Goal: Task Accomplishment & Management: Use online tool/utility

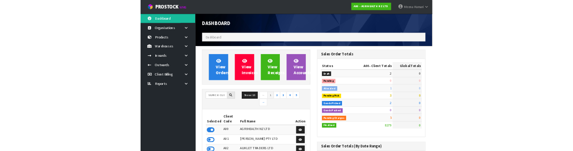
scroll to position [732, 226]
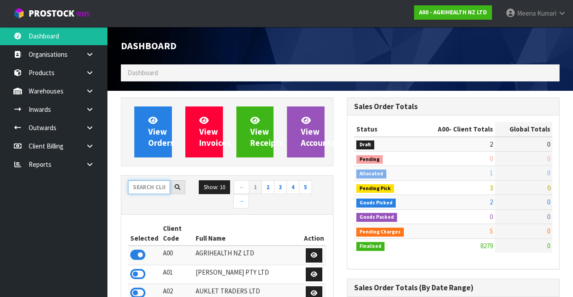
click at [146, 188] on input "text" at bounding box center [149, 187] width 42 height 14
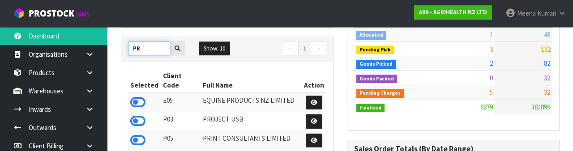
scroll to position [133, 0]
type input "PR"
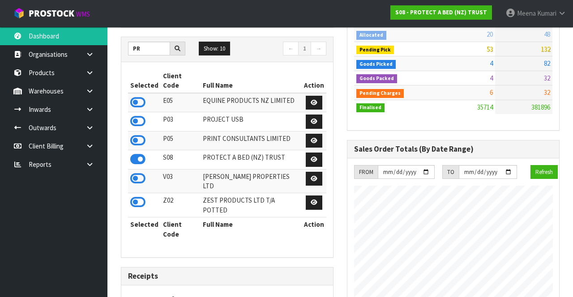
scroll to position [799, 226]
click at [94, 90] on link at bounding box center [93, 91] width 29 height 18
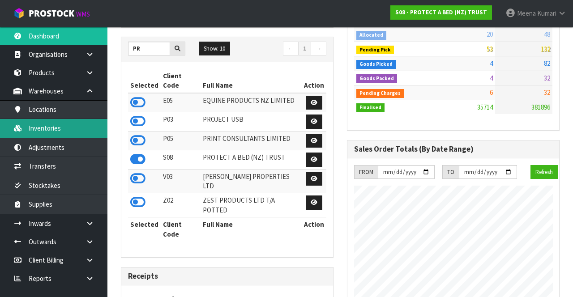
click at [60, 130] on link "Inventories" at bounding box center [53, 128] width 107 height 18
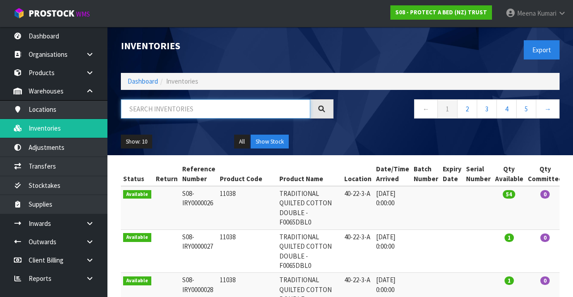
click at [178, 113] on input "text" at bounding box center [215, 108] width 189 height 19
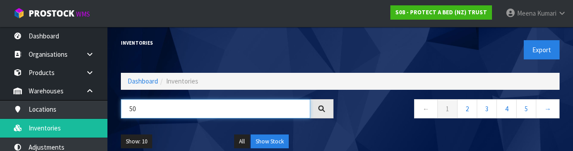
type input "5"
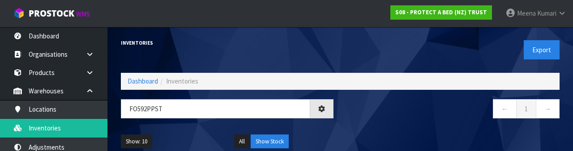
click at [428, 133] on div "Show: 10 5 10 25 50 All Show Stock" at bounding box center [340, 142] width 452 height 28
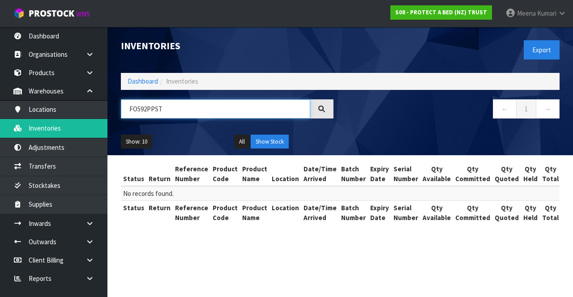
click at [139, 109] on input "FO592PPST" at bounding box center [215, 108] width 189 height 19
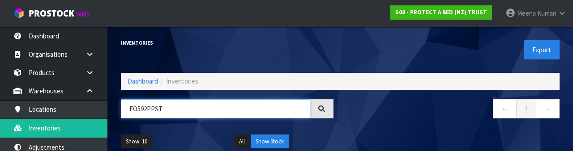
click at [132, 109] on input "FO592PPST" at bounding box center [215, 108] width 189 height 19
click at [137, 107] on input "FO592PPST" at bounding box center [215, 108] width 189 height 19
type input "F0592PPST"
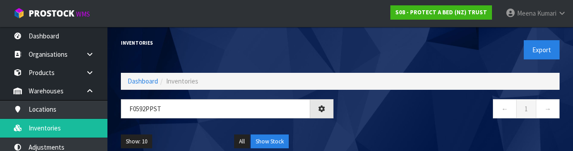
click at [436, 115] on nav "← 1 →" at bounding box center [453, 110] width 213 height 22
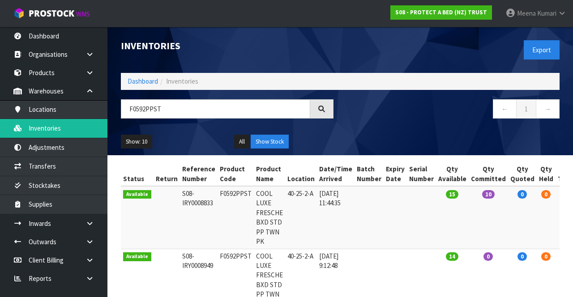
copy td "F0592PPST"
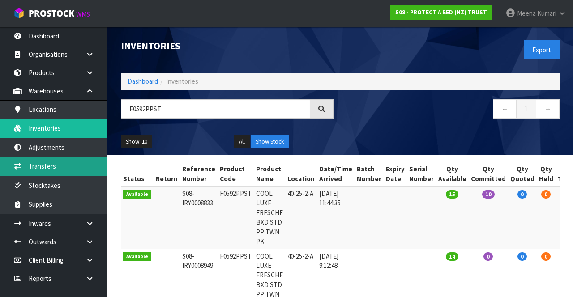
click at [60, 166] on link "Transfers" at bounding box center [53, 166] width 107 height 18
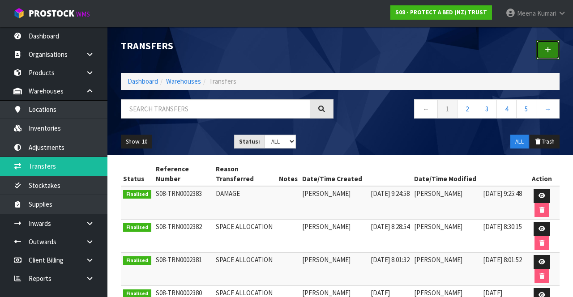
click at [543, 44] on link at bounding box center [548, 49] width 23 height 19
click at [545, 52] on link at bounding box center [548, 49] width 23 height 19
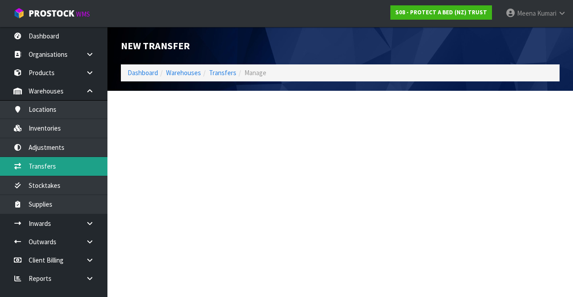
click at [64, 164] on link "Transfers" at bounding box center [53, 166] width 107 height 18
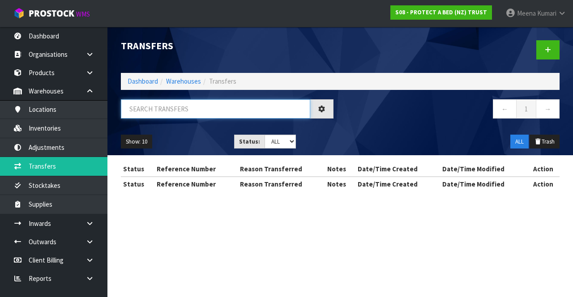
paste input "F0592PPST"
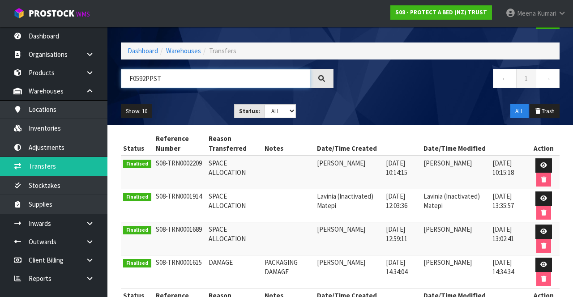
scroll to position [31, 0]
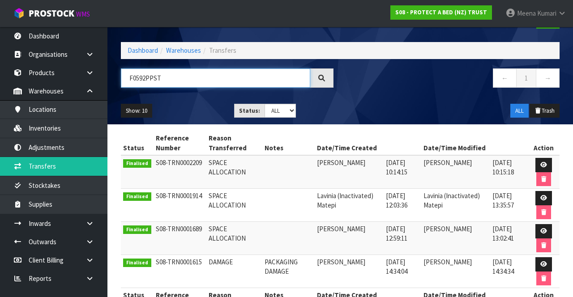
type input "F0592PPST"
click at [539, 165] on link at bounding box center [544, 165] width 17 height 14
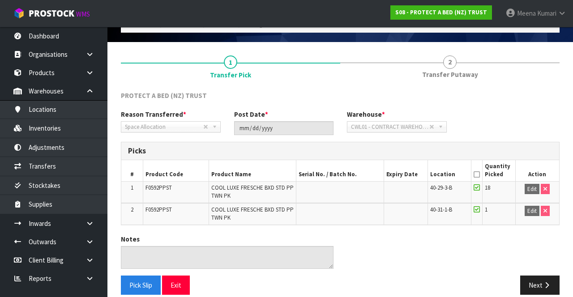
scroll to position [59, 0]
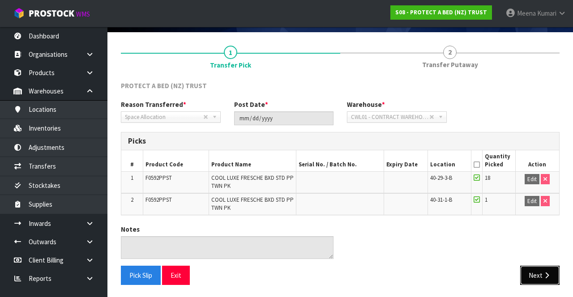
click at [535, 275] on button "Next" at bounding box center [539, 275] width 39 height 19
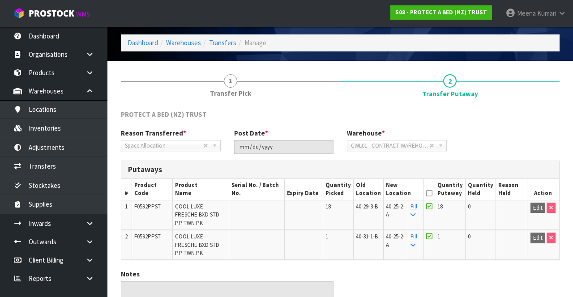
scroll to position [32, 0]
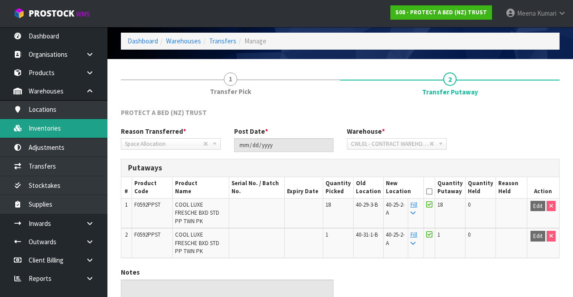
click at [65, 130] on link "Inventories" at bounding box center [53, 128] width 107 height 18
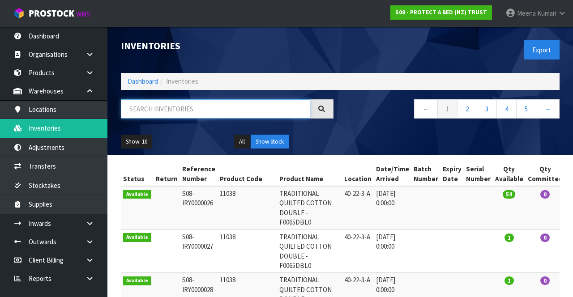
paste input "F0592PPST"
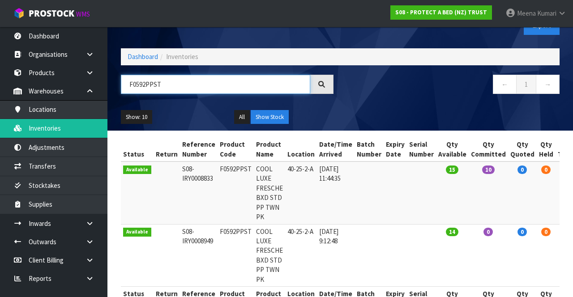
scroll to position [0, 23]
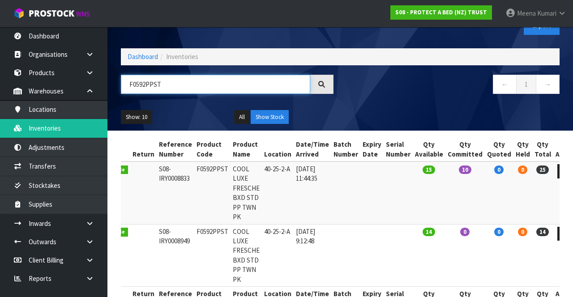
type input "F0592PPST"
click at [563, 172] on icon at bounding box center [566, 171] width 7 height 6
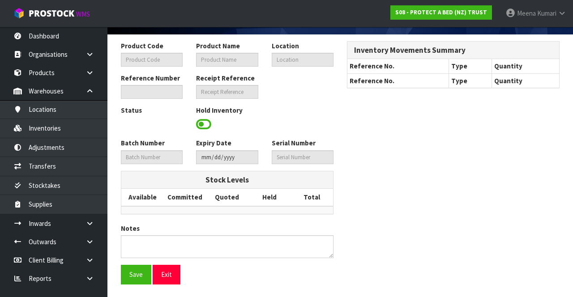
type input "F0592PPST"
type input "COOL LUXE FRESCHE BXD STD PP TWN PK"
type input "40-25-2-A"
type input "S08-IRY0008833"
type input "S08-REC0000696"
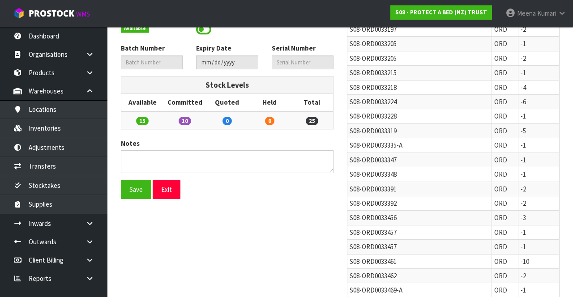
scroll to position [179, 0]
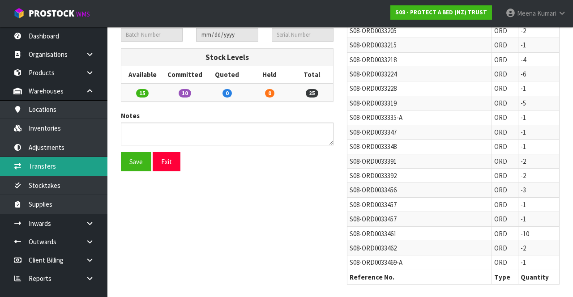
click at [56, 168] on link "Transfers" at bounding box center [53, 166] width 107 height 18
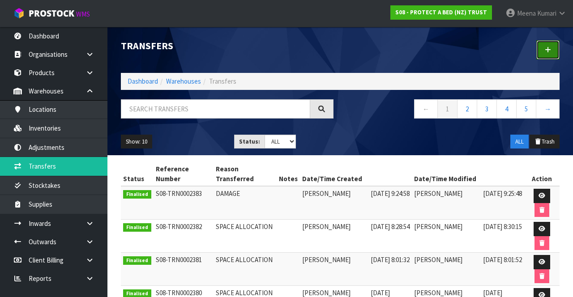
click at [544, 55] on link at bounding box center [548, 49] width 23 height 19
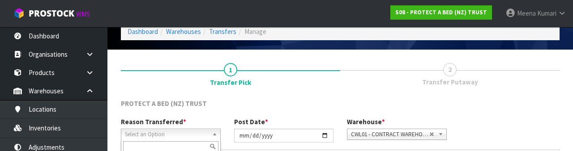
scroll to position [107, 0]
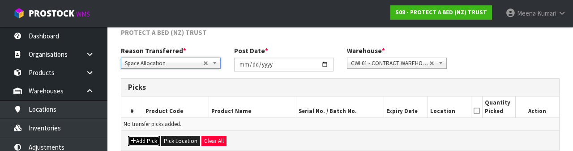
click at [146, 140] on button "Add Pick" at bounding box center [144, 141] width 32 height 11
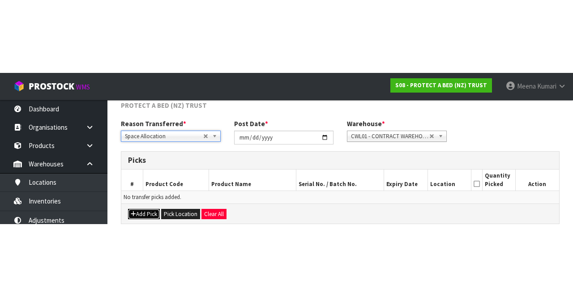
scroll to position [51, 0]
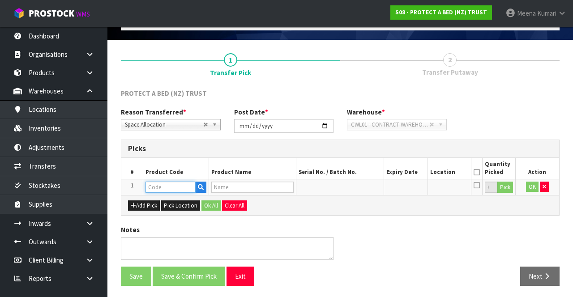
paste input "F0592PPST"
type input "F0592PPST"
type input "COOL LUXE FRESCHE BXD STD PP TWN PK"
type input "F0592PPST"
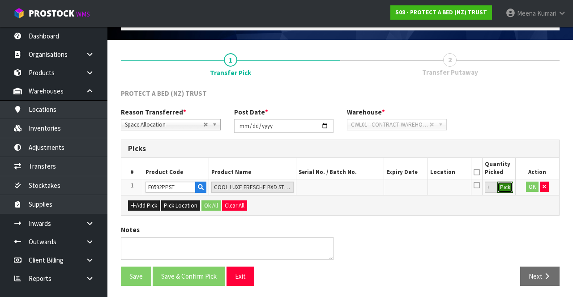
click at [501, 190] on button "Pick" at bounding box center [506, 188] width 16 height 12
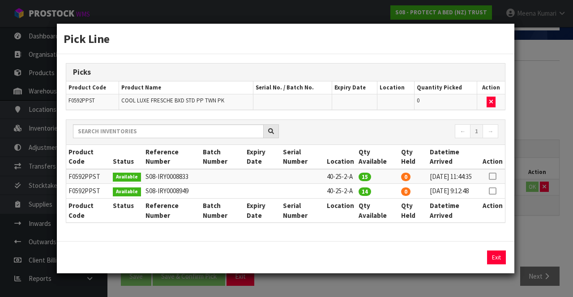
click at [494, 176] on icon at bounding box center [492, 176] width 7 height 0
click at [465, 265] on button "Assign Pick" at bounding box center [466, 258] width 37 height 14
type input "15"
click at [494, 192] on icon at bounding box center [492, 191] width 7 height 0
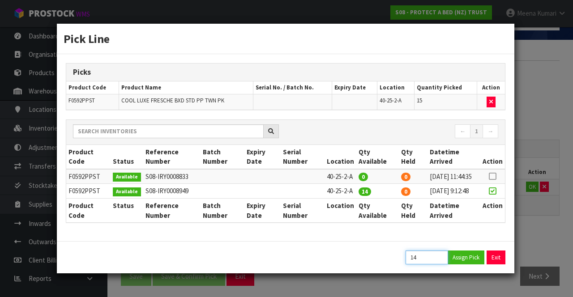
click at [429, 262] on input "14" at bounding box center [427, 258] width 43 height 14
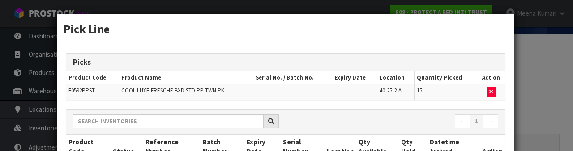
scroll to position [142, 0]
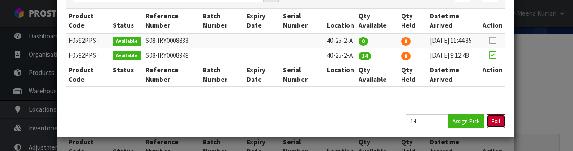
click at [503, 124] on button "Exit" at bounding box center [496, 122] width 19 height 14
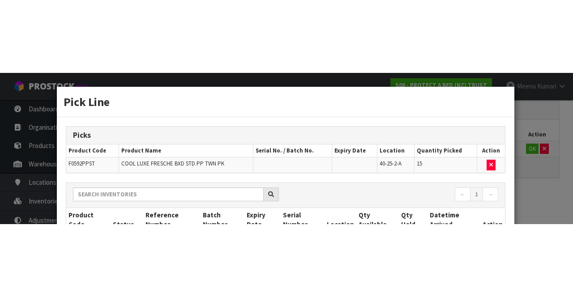
scroll to position [51, 0]
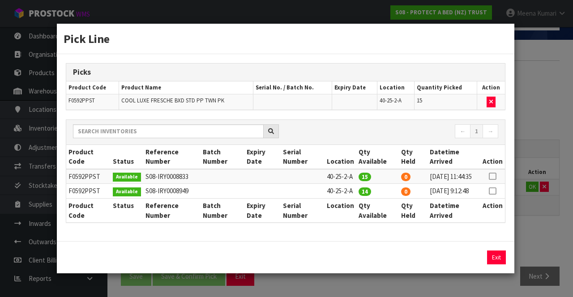
click at [493, 191] on icon at bounding box center [492, 191] width 7 height 0
click at [429, 263] on input "14" at bounding box center [427, 258] width 43 height 14
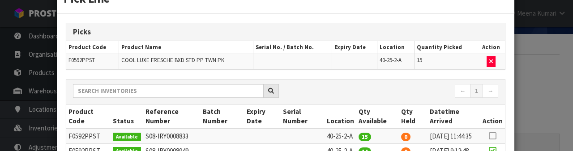
scroll to position [142, 0]
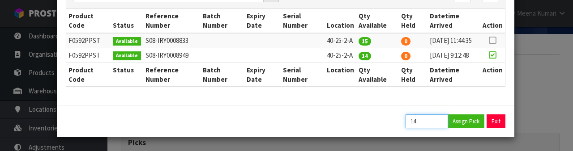
type input "1"
type input "7"
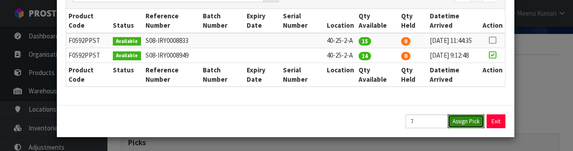
click at [464, 124] on button "Assign Pick" at bounding box center [466, 122] width 37 height 14
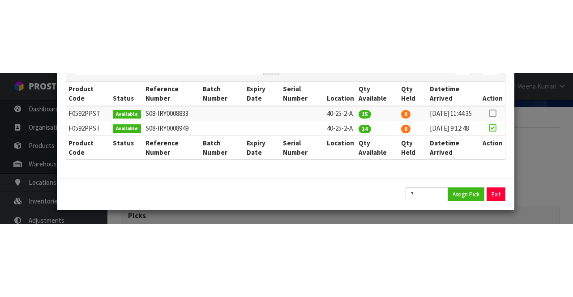
scroll to position [12, 0]
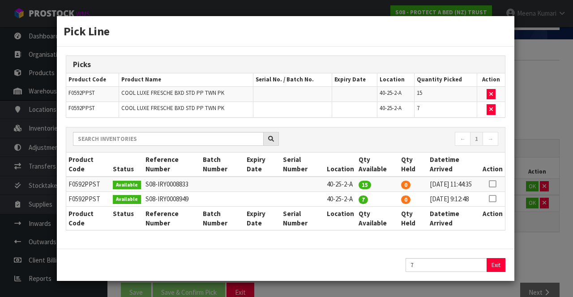
click at [546, 125] on div "Pick Line Picks Product Code Product Name Serial No. / Batch No. Expiry Date Lo…" at bounding box center [286, 148] width 573 height 297
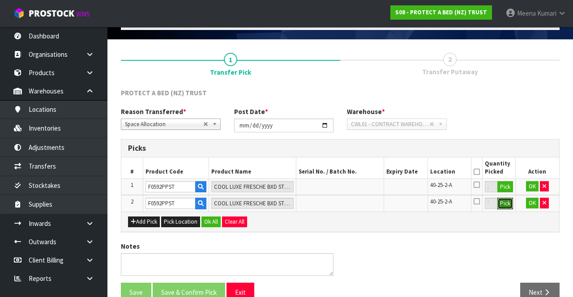
click at [509, 206] on button "Pick" at bounding box center [506, 204] width 16 height 12
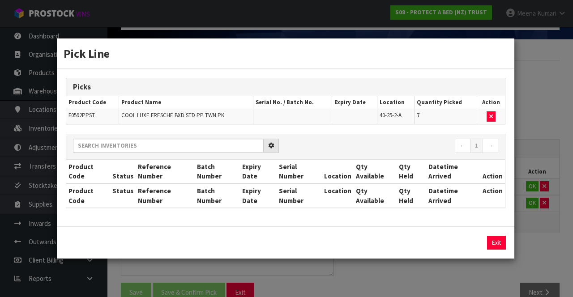
click at [545, 207] on div "Pick Line Picks Product Code Product Name Serial No. / Batch No. Expiry Date Lo…" at bounding box center [286, 148] width 573 height 297
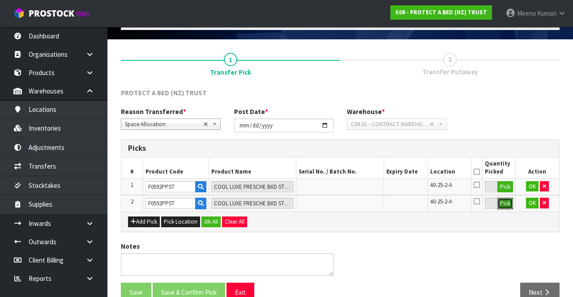
click at [504, 206] on button "Pick" at bounding box center [506, 204] width 16 height 12
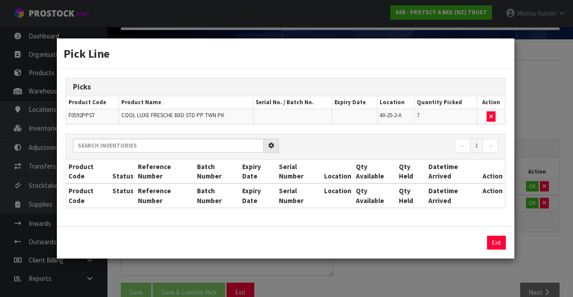
click at [545, 206] on div "Pick Line Picks Product Code Product Name Serial No. / Batch No. Expiry Date Lo…" at bounding box center [286, 148] width 573 height 297
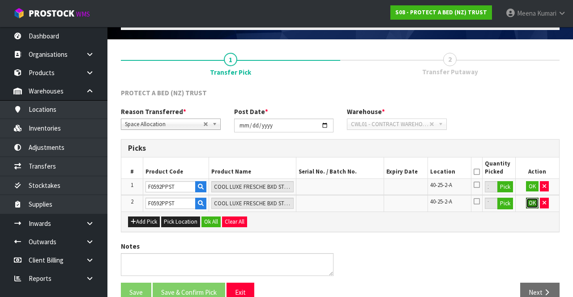
click at [537, 203] on button "OK" at bounding box center [532, 203] width 13 height 11
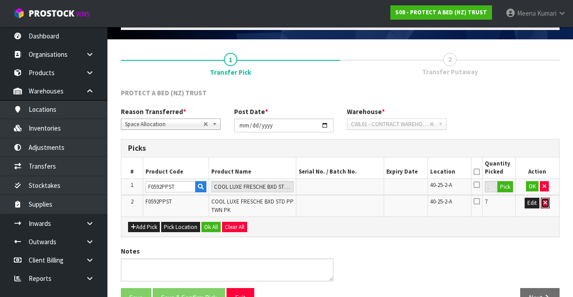
click at [543, 204] on button "button" at bounding box center [545, 203] width 9 height 11
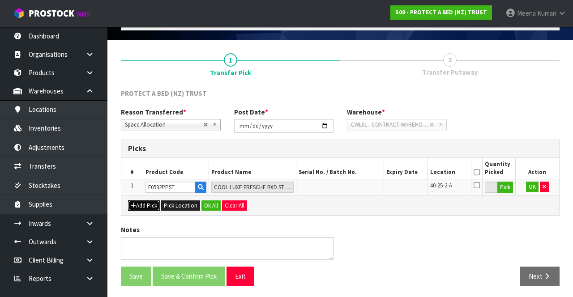
click at [144, 203] on button "Add Pick" at bounding box center [144, 206] width 32 height 11
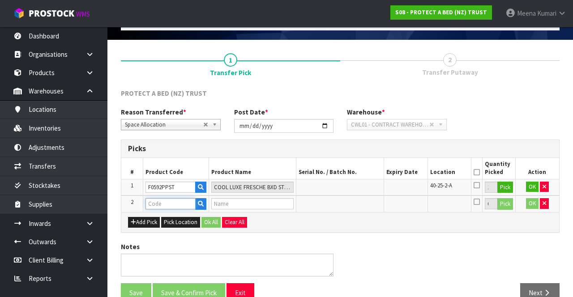
paste input "F0592PPST"
type input "F0592PPST"
type input "COOL LUXE FRESCHE BXD STD PP TWN PK"
type input "F0592PPST"
click at [503, 206] on button "Pick" at bounding box center [506, 204] width 16 height 12
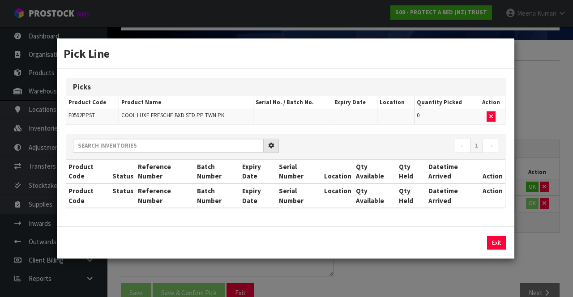
click at [533, 248] on div "Pick Line Picks Product Code Product Name Serial No. / Batch No. Expiry Date Lo…" at bounding box center [286, 148] width 573 height 297
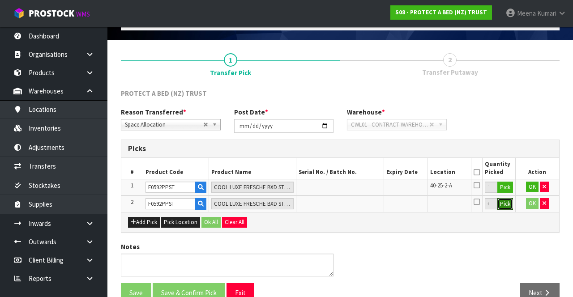
click at [503, 202] on button "Pick" at bounding box center [506, 204] width 16 height 12
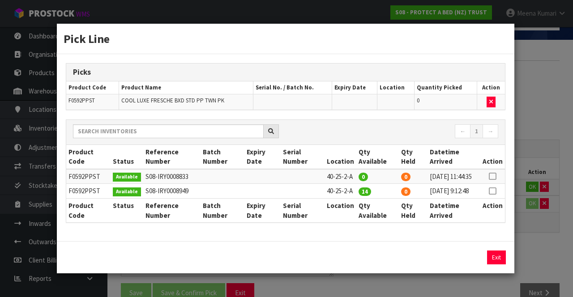
click at [494, 192] on icon at bounding box center [492, 191] width 7 height 0
click at [463, 265] on button "Assign Pick" at bounding box center [466, 258] width 37 height 14
type input "14"
click at [547, 259] on div "Pick Line Picks Product Code Product Name Serial No. / Batch No. Expiry Date Lo…" at bounding box center [286, 148] width 573 height 297
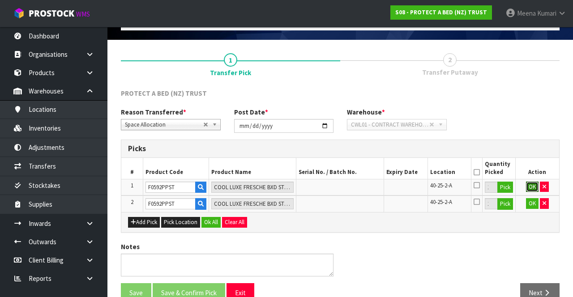
click at [527, 182] on button "OK" at bounding box center [532, 187] width 13 height 11
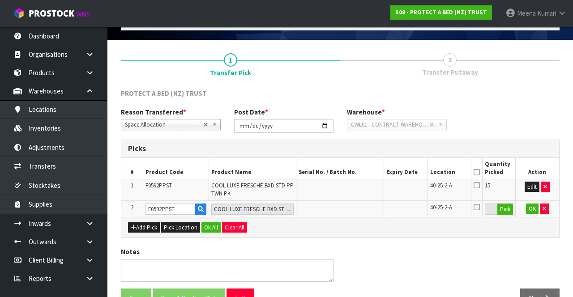
click at [475, 172] on icon at bounding box center [477, 172] width 6 height 0
click at [531, 211] on button "OK" at bounding box center [532, 209] width 13 height 11
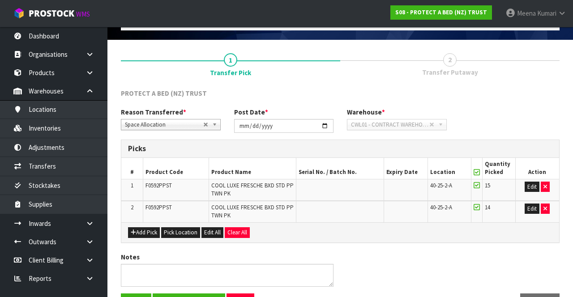
scroll to position [78, 0]
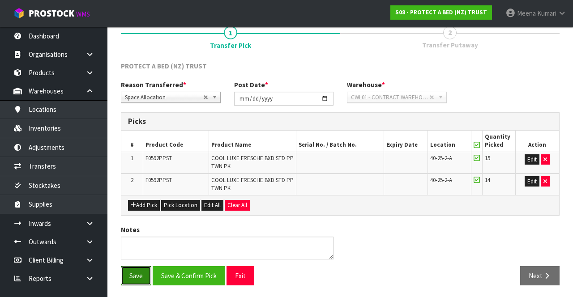
click at [132, 279] on button "Save" at bounding box center [136, 275] width 30 height 19
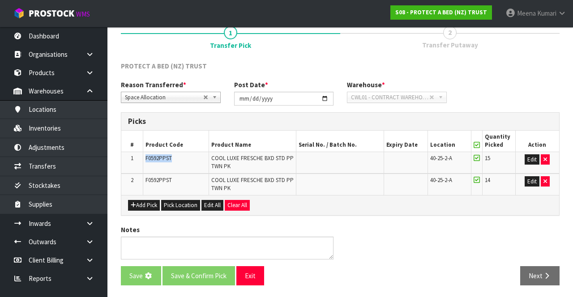
copy span "F0592PPST"
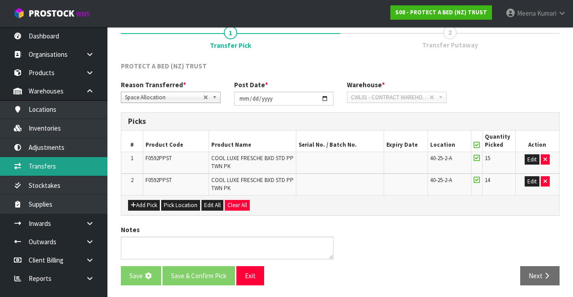
click at [56, 166] on link "Transfers" at bounding box center [53, 166] width 107 height 18
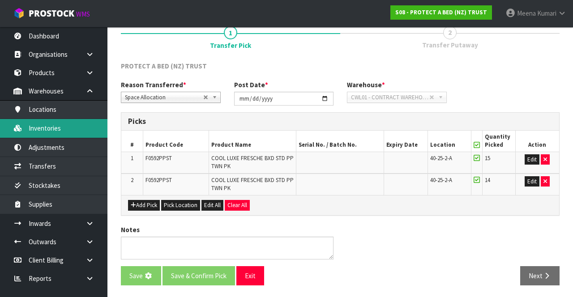
click at [63, 129] on link "Inventories" at bounding box center [53, 128] width 107 height 18
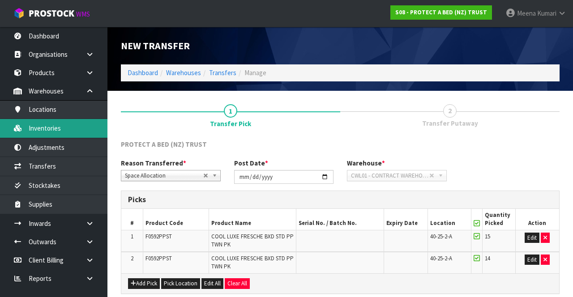
click at [52, 130] on link "Inventories" at bounding box center [53, 128] width 107 height 18
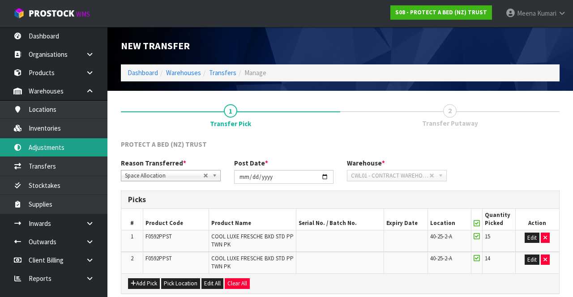
click at [43, 139] on link "Adjustments" at bounding box center [53, 147] width 107 height 18
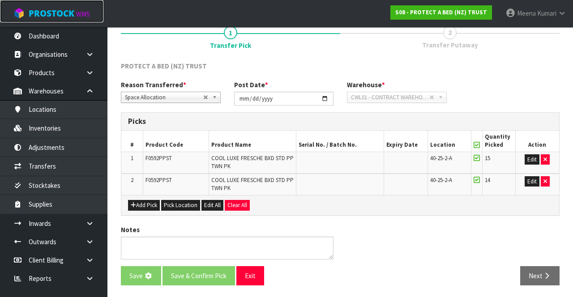
click at [15, 19] on link "ProStock WMS" at bounding box center [51, 11] width 103 height 22
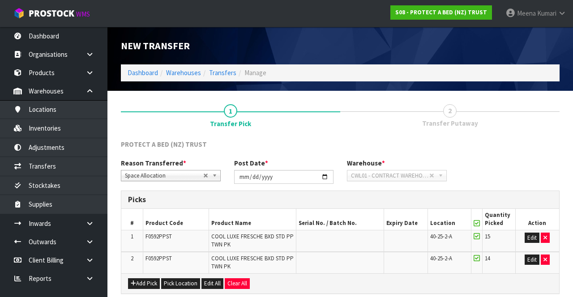
click at [537, 281] on div "Add Pick Pick Location Edit All Clear All" at bounding box center [340, 284] width 438 height 20
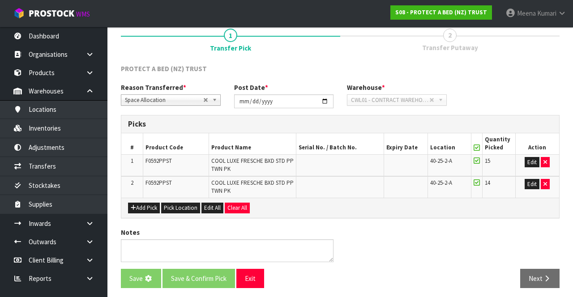
scroll to position [78, 0]
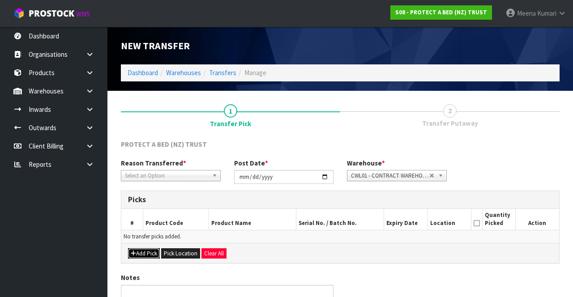
click at [147, 249] on button "Add Pick" at bounding box center [144, 254] width 32 height 11
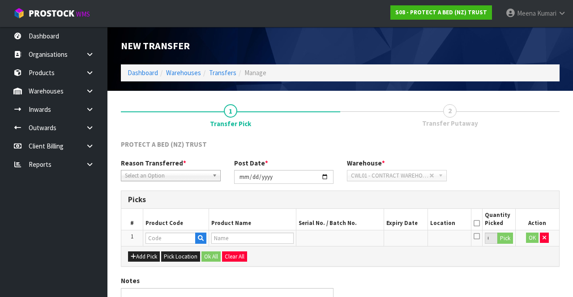
click at [86, 80] on link at bounding box center [93, 73] width 29 height 18
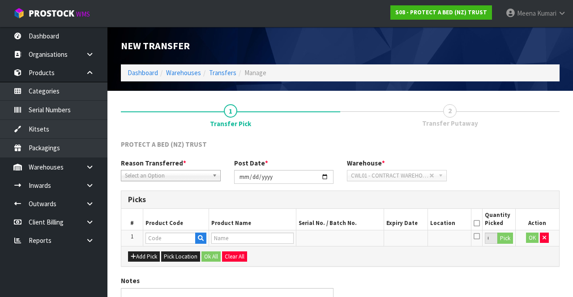
click at [88, 159] on link at bounding box center [93, 167] width 29 height 18
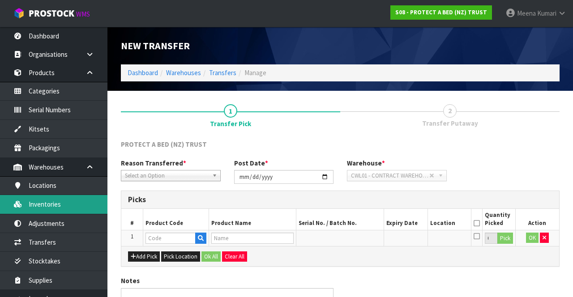
click at [67, 206] on link "Inventories" at bounding box center [53, 204] width 107 height 18
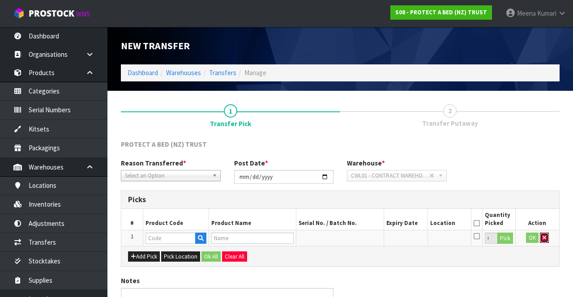
click at [545, 239] on icon "button" at bounding box center [545, 238] width 4 height 6
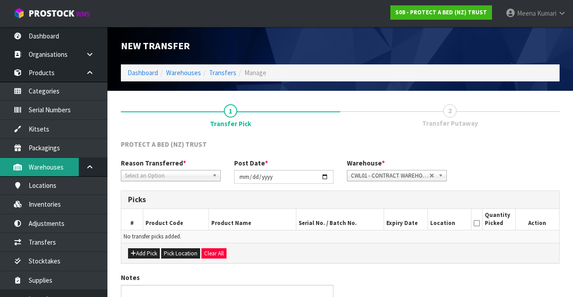
click at [56, 170] on link "Warehouses" at bounding box center [53, 167] width 107 height 18
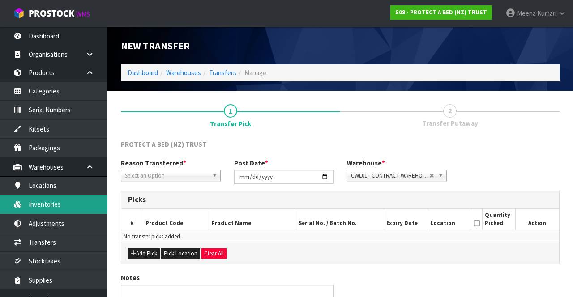
click at [55, 210] on link "Inventories" at bounding box center [53, 204] width 107 height 18
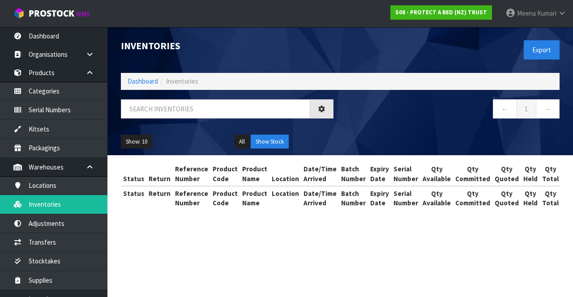
click at [561, 16] on icon at bounding box center [562, 13] width 9 height 7
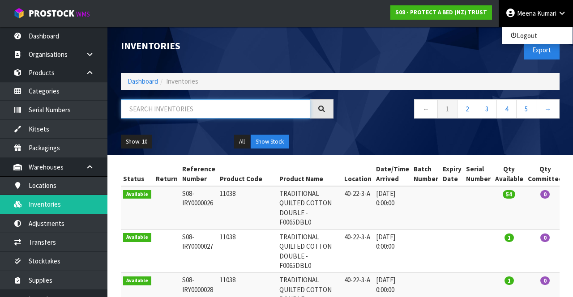
paste input "F0592PPST"
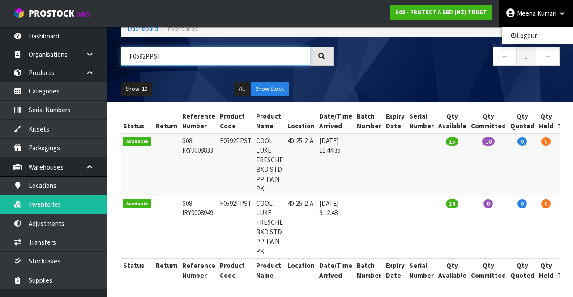
type input "F0592PPST"
copy td "F0592PPST"
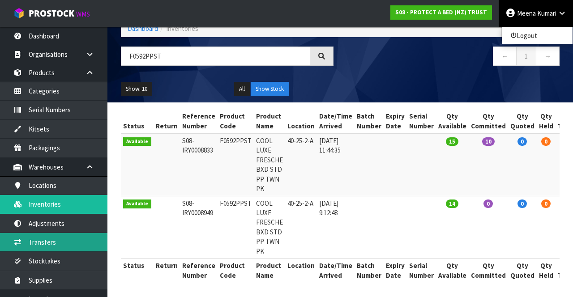
click at [53, 243] on link "Transfers" at bounding box center [53, 242] width 107 height 18
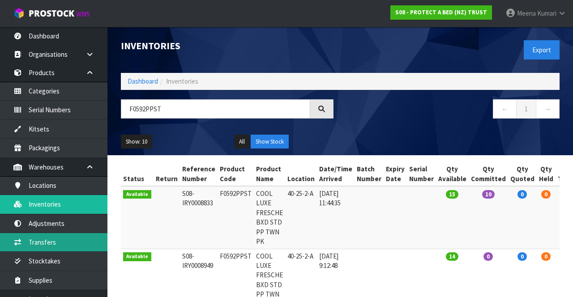
click at [70, 238] on link "Transfers" at bounding box center [53, 242] width 107 height 18
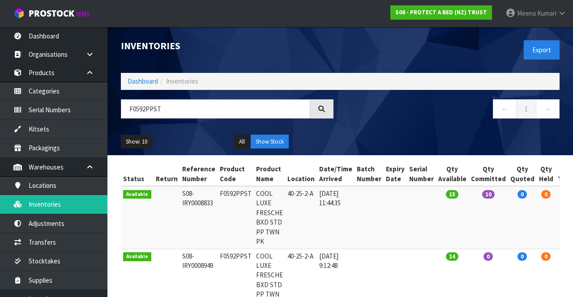
click at [345, 50] on div "Export" at bounding box center [453, 50] width 226 height 46
click at [342, 44] on div "Export" at bounding box center [453, 50] width 226 height 46
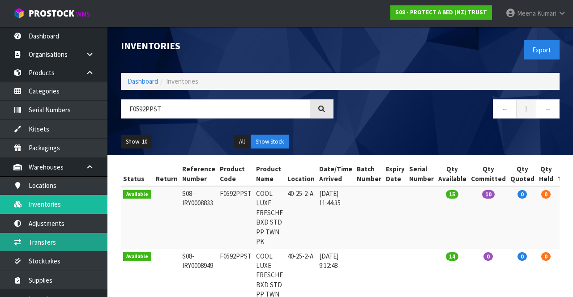
click at [60, 236] on link "Transfers" at bounding box center [53, 242] width 107 height 18
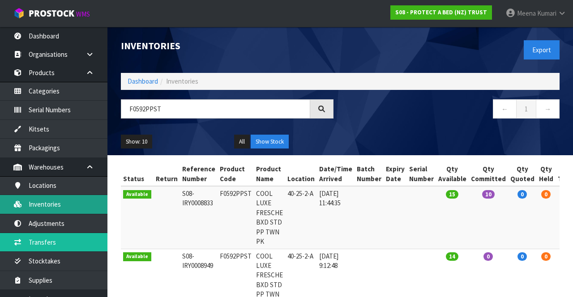
click at [58, 206] on link "Inventories" at bounding box center [53, 204] width 107 height 18
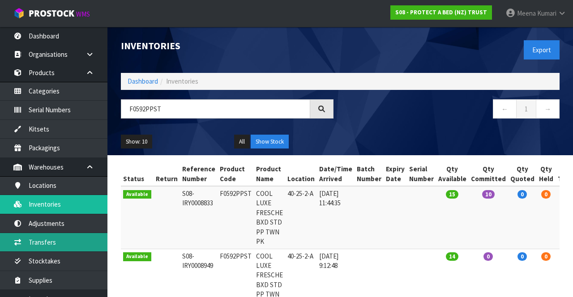
click at [51, 245] on link "Transfers" at bounding box center [53, 242] width 107 height 18
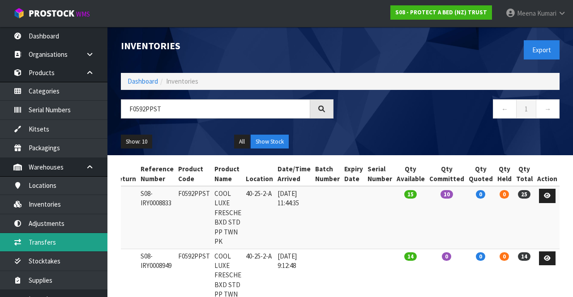
scroll to position [0, 23]
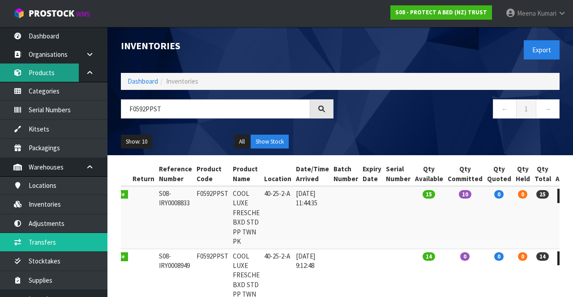
click at [14, 67] on link "Products" at bounding box center [53, 73] width 107 height 18
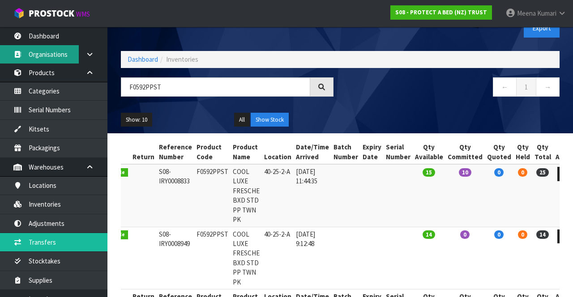
click at [15, 51] on icon at bounding box center [17, 54] width 9 height 7
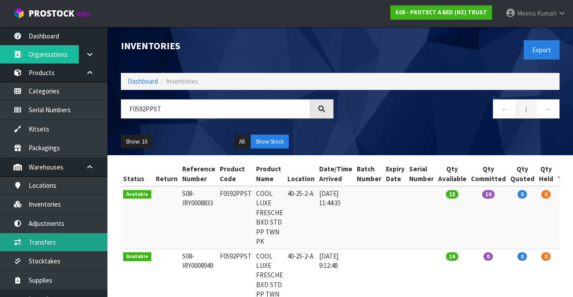
click at [55, 245] on link "Transfers" at bounding box center [53, 242] width 107 height 18
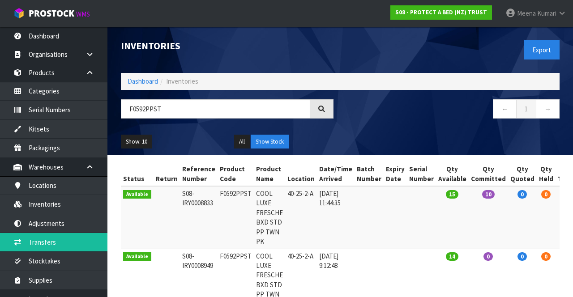
click at [558, 20] on link "[PERSON_NAME]" at bounding box center [536, 13] width 74 height 27
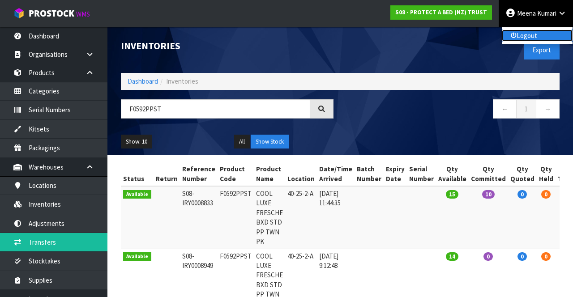
click at [538, 41] on link "Logout" at bounding box center [537, 36] width 71 height 12
